Goal: Navigation & Orientation: Go to known website

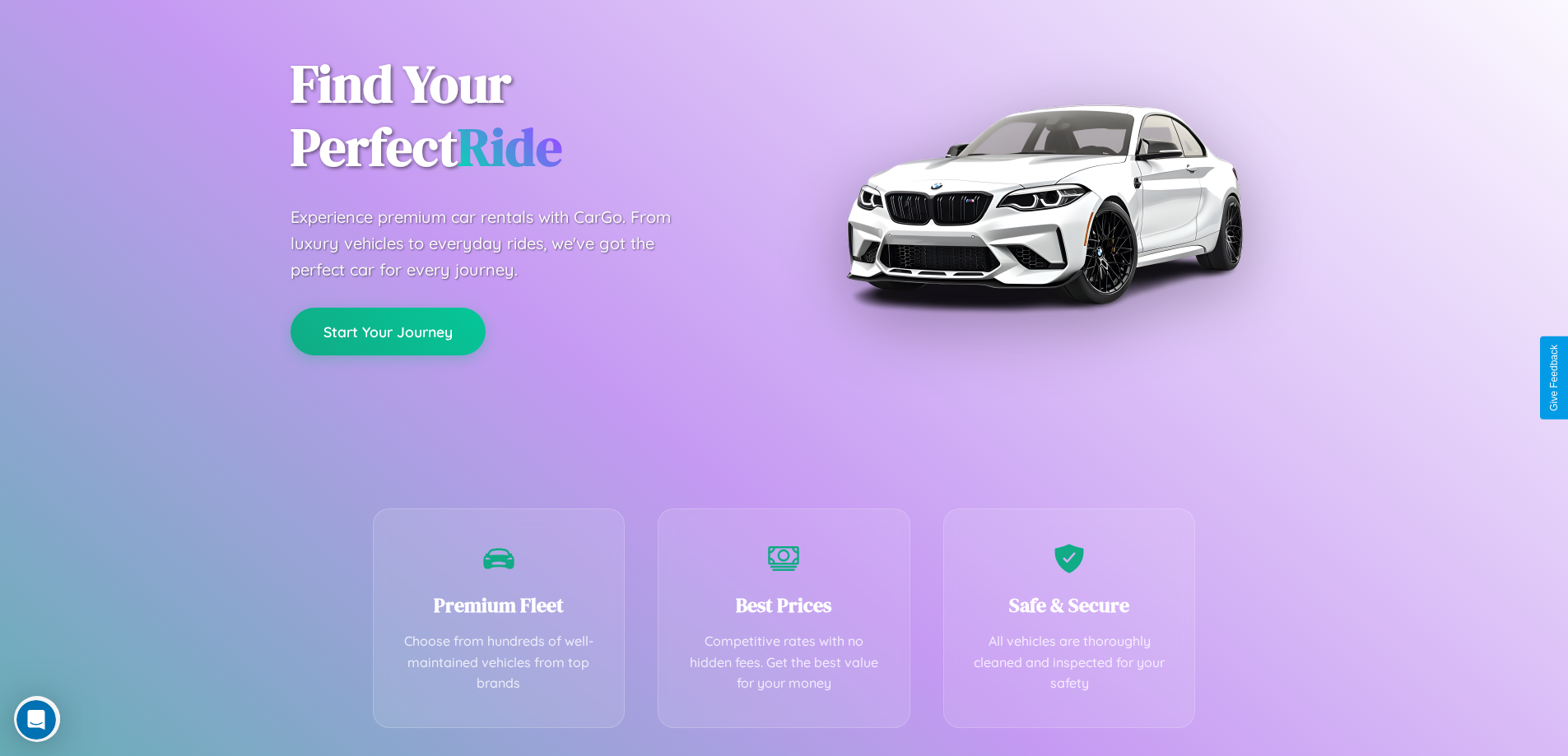
scroll to position [324, 0]
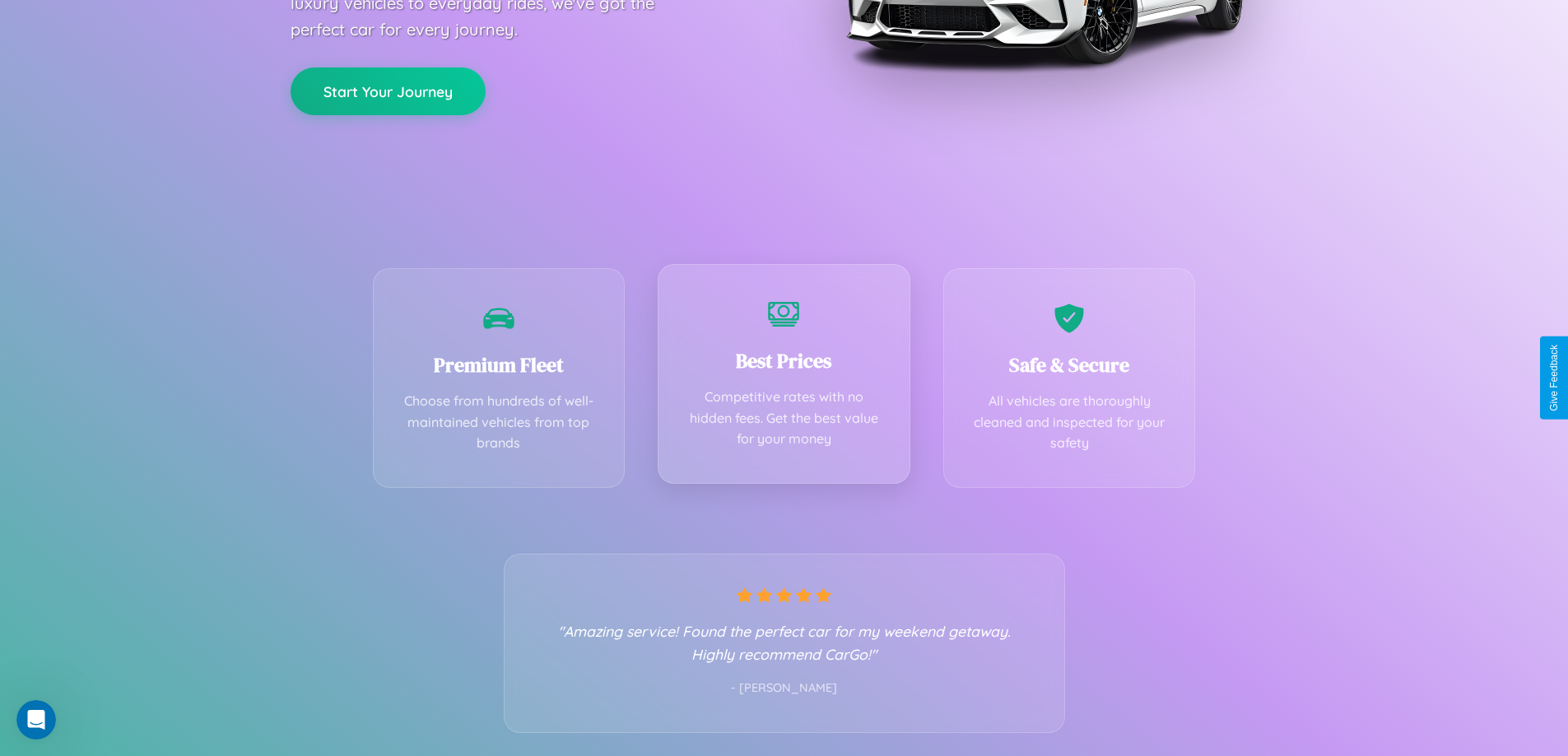
click at [784, 378] on div "Best Prices Competitive rates with no hidden fees. Get the best value for your …" at bounding box center [784, 374] width 252 height 220
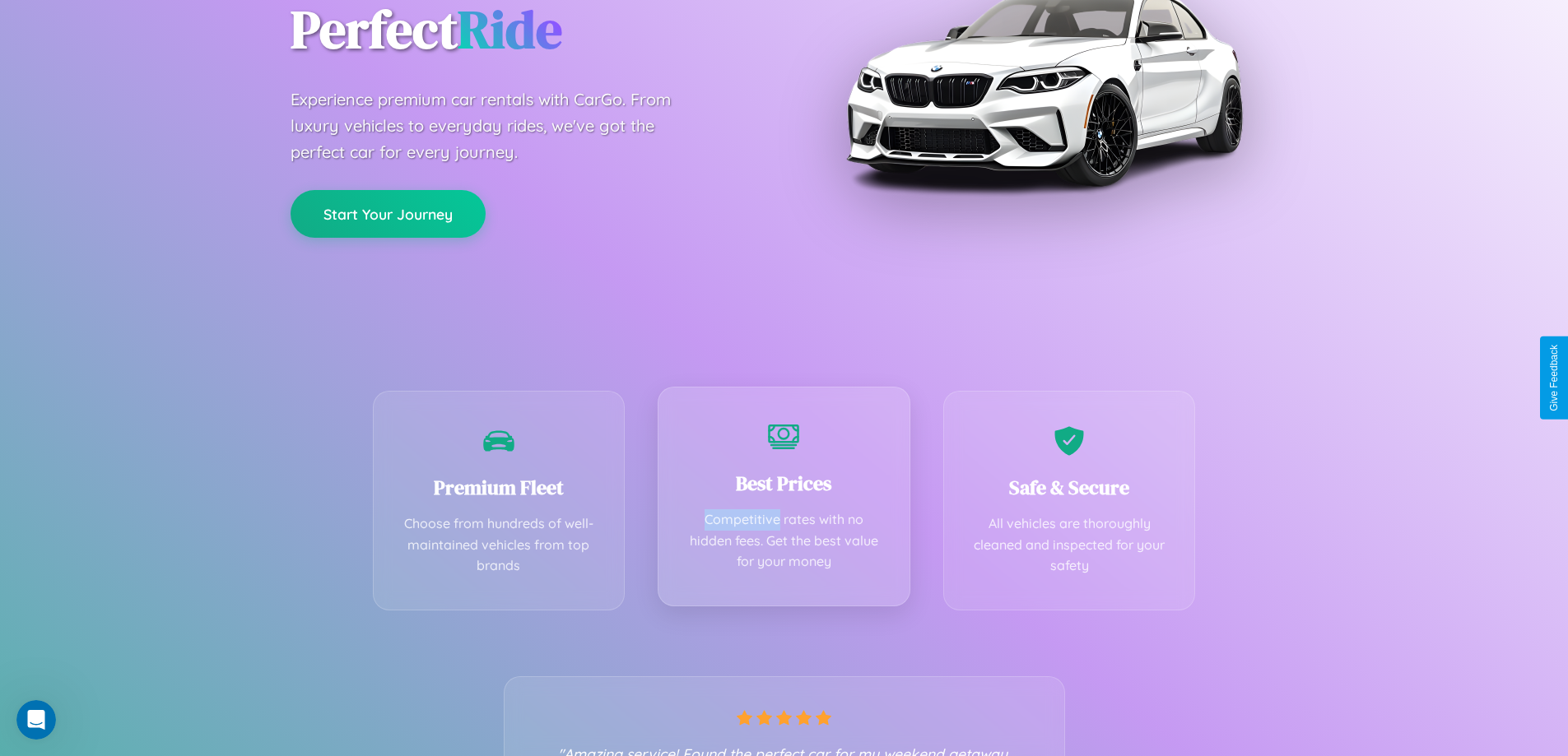
scroll to position [0, 0]
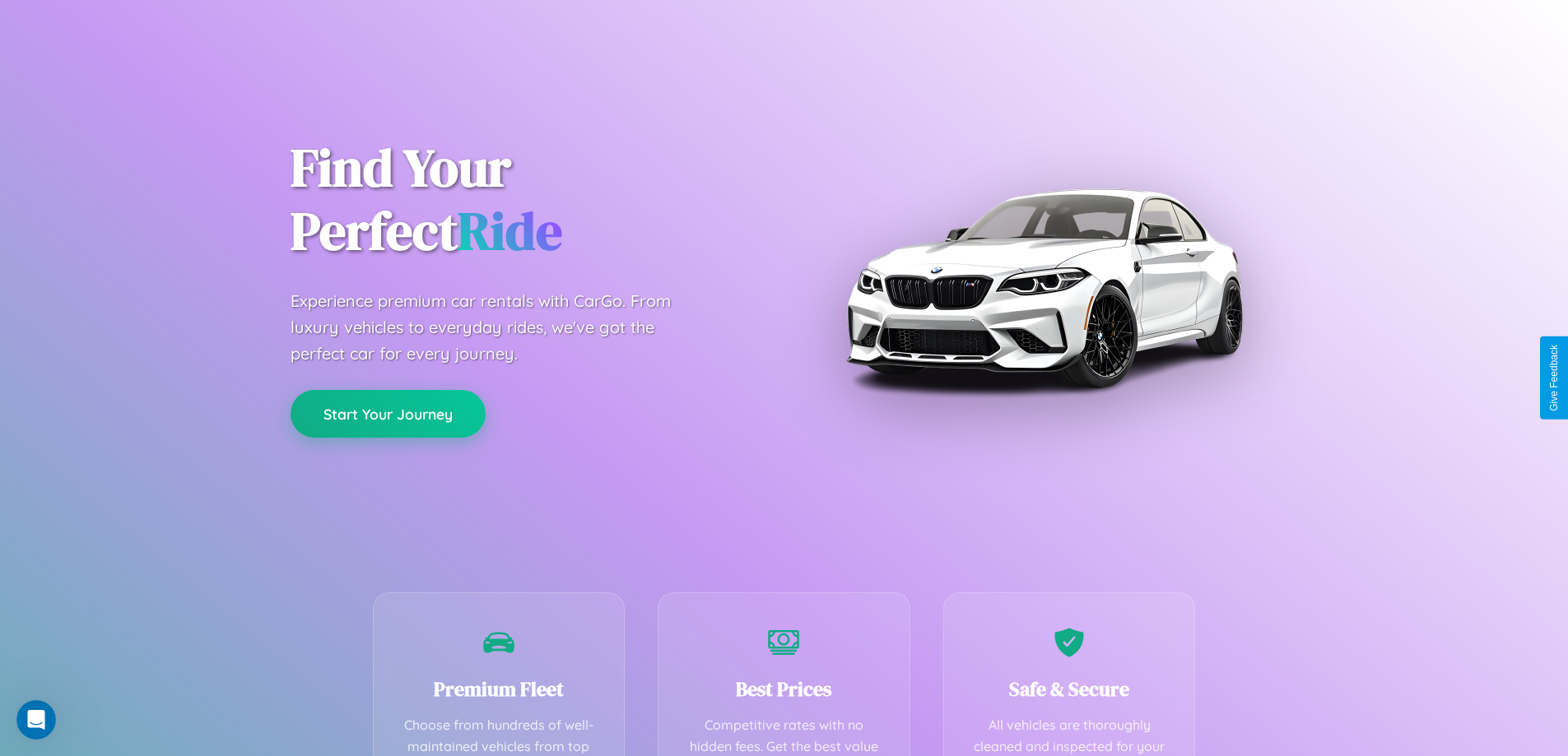
click at [388, 414] on button "Start Your Journey" at bounding box center [388, 414] width 195 height 47
click at [388, 413] on button "Start Your Journey" at bounding box center [388, 414] width 195 height 47
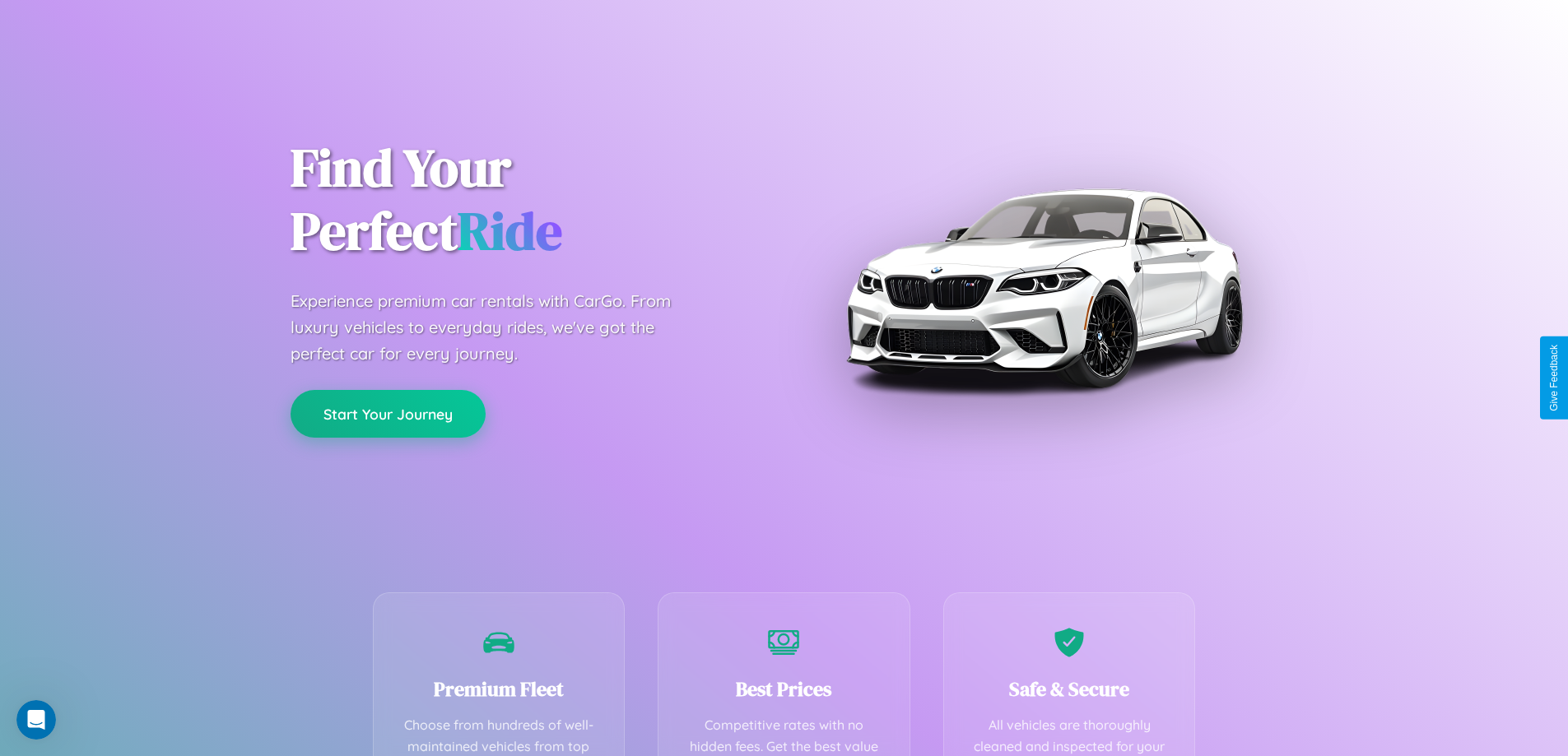
click at [388, 413] on button "Start Your Journey" at bounding box center [388, 414] width 195 height 47
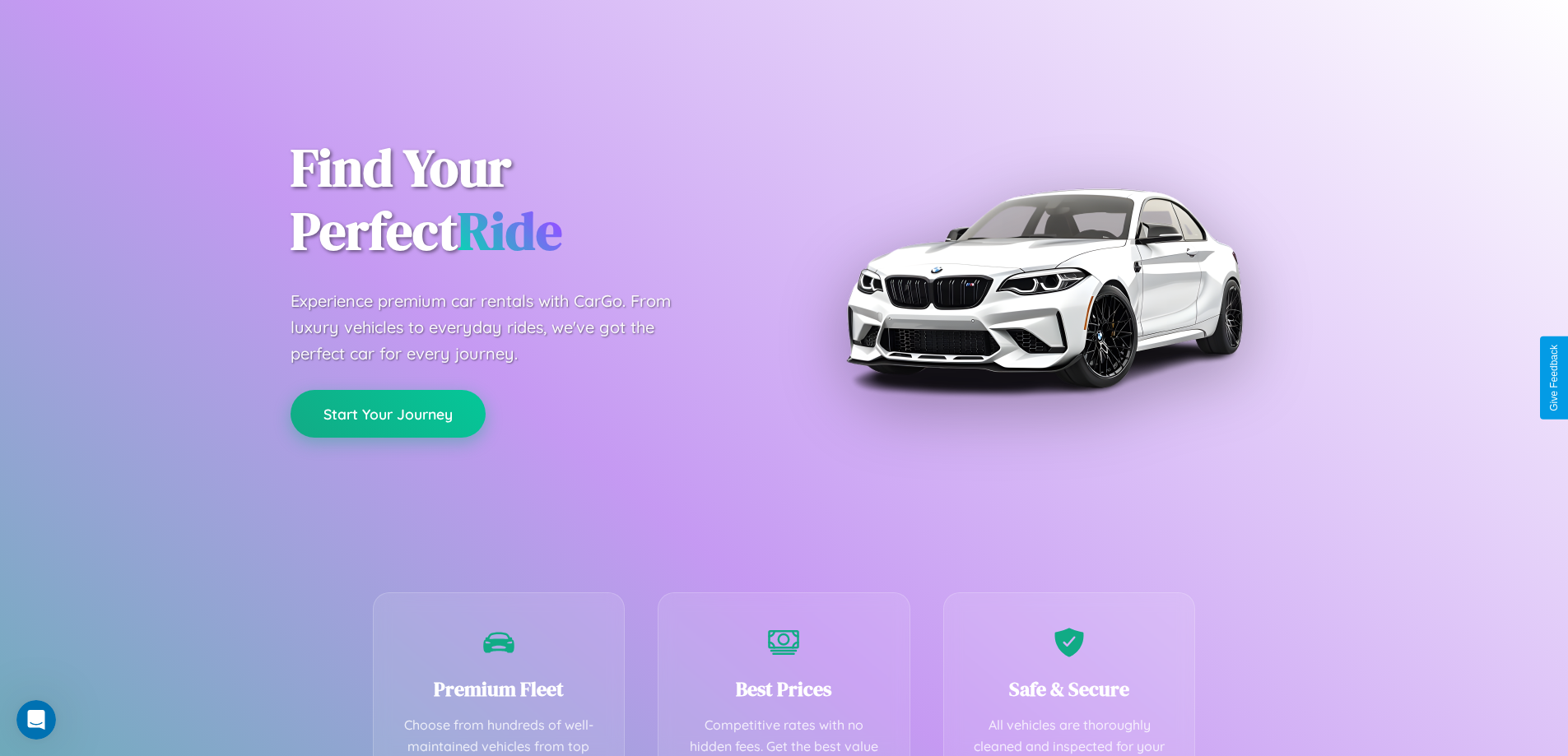
click at [388, 413] on button "Start Your Journey" at bounding box center [388, 414] width 195 height 47
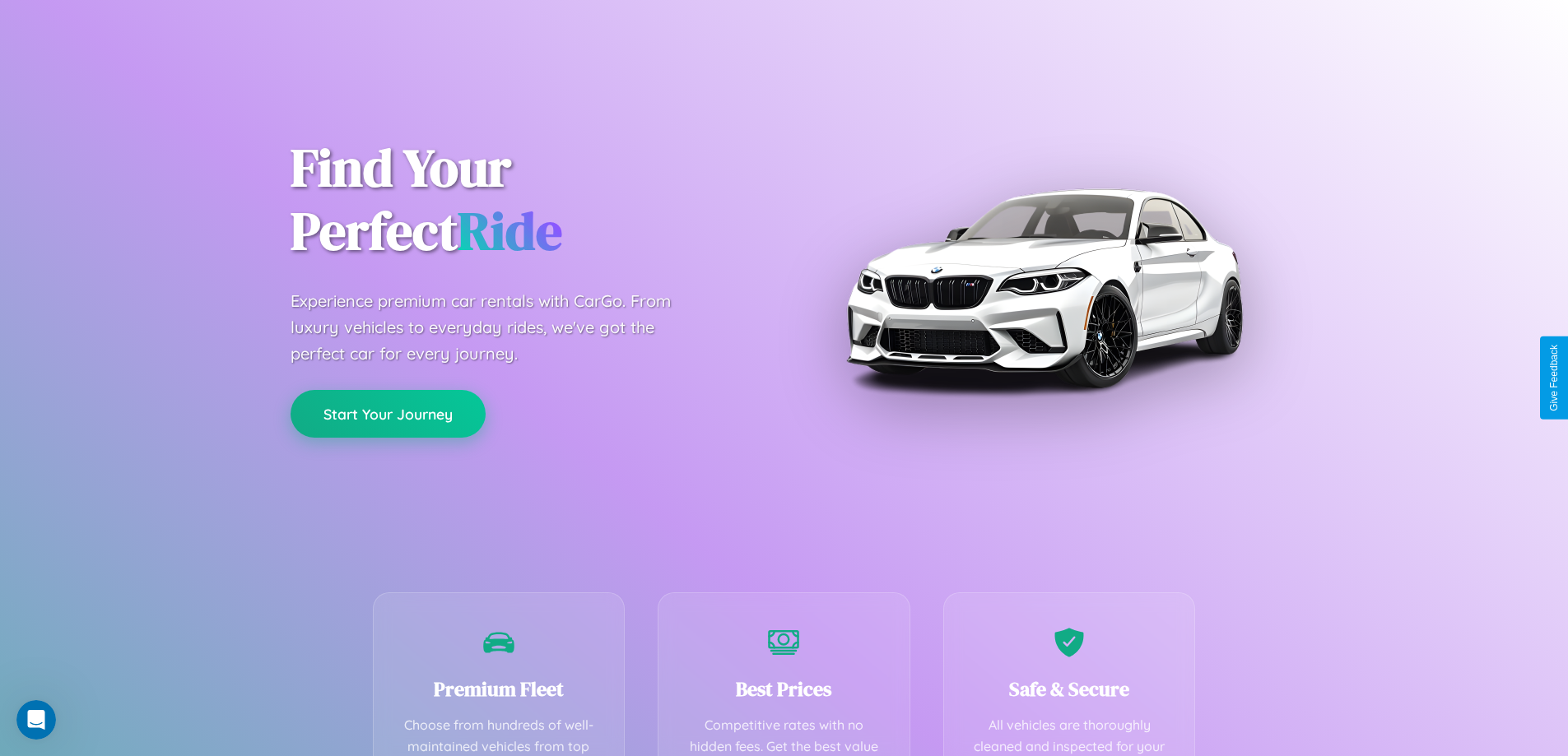
click at [388, 413] on button "Start Your Journey" at bounding box center [388, 414] width 195 height 47
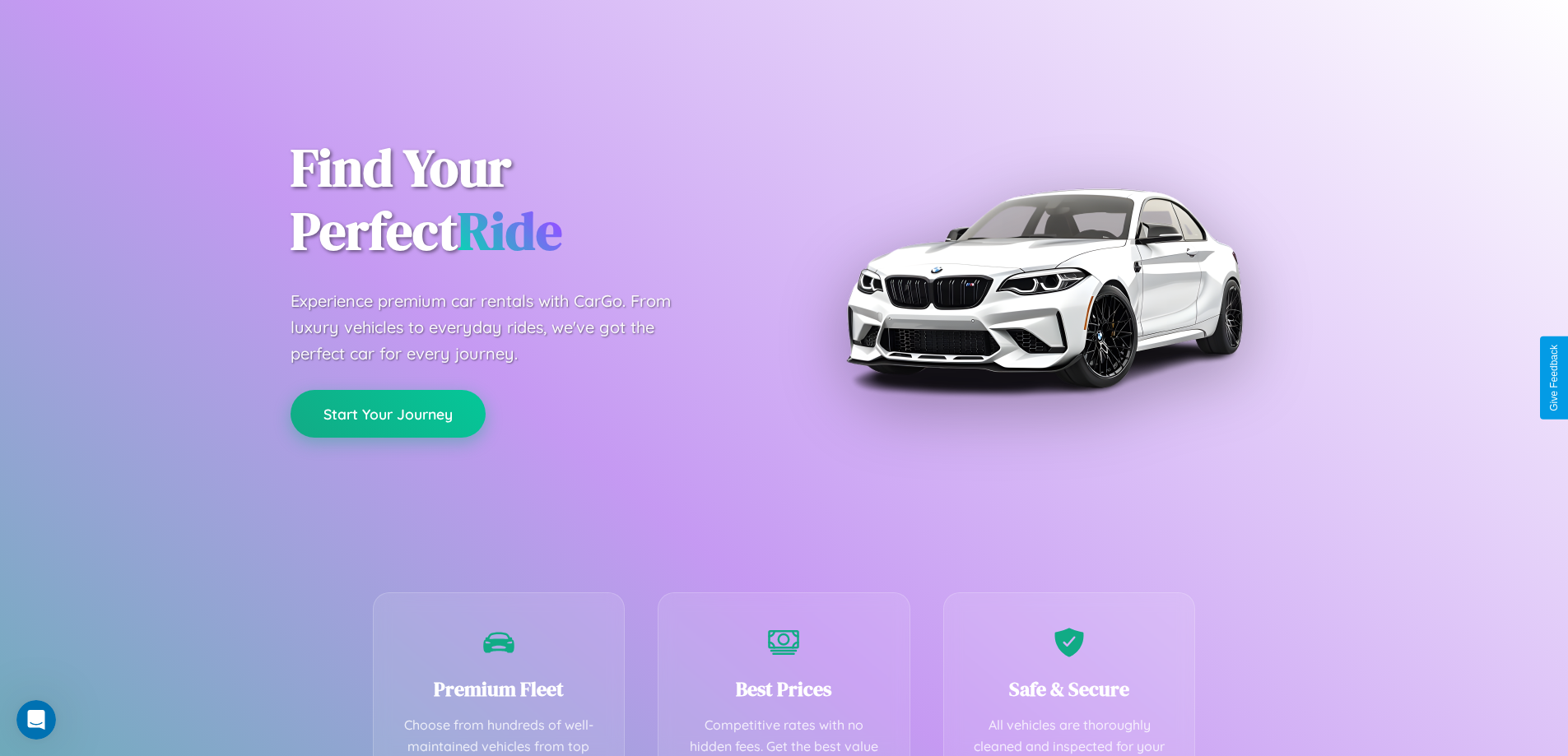
click at [388, 413] on button "Start Your Journey" at bounding box center [388, 414] width 195 height 47
